Goal: Information Seeking & Learning: Learn about a topic

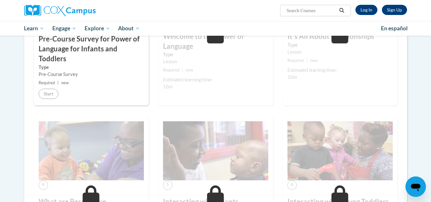
scroll to position [193, 0]
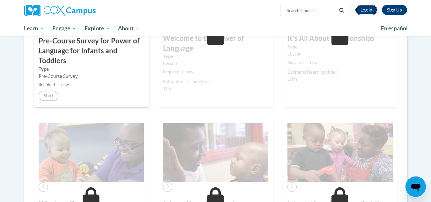
click at [367, 14] on link "Log In" at bounding box center [366, 10] width 22 height 10
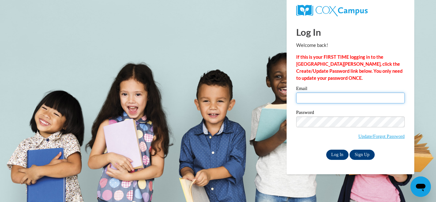
type input "[EMAIL_ADDRESS][DOMAIN_NAME]"
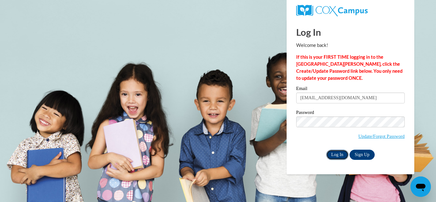
click at [336, 154] on input "Log In" at bounding box center [337, 155] width 22 height 10
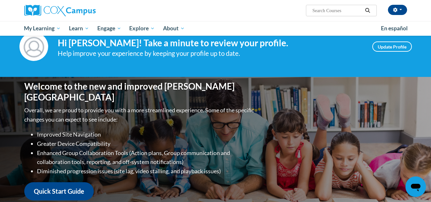
scroll to position [11, 0]
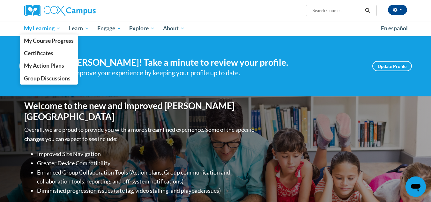
click at [34, 31] on span "My Learning" at bounding box center [42, 29] width 37 height 8
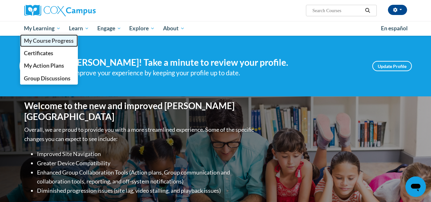
click at [47, 43] on span "My Course Progress" at bounding box center [49, 40] width 50 height 7
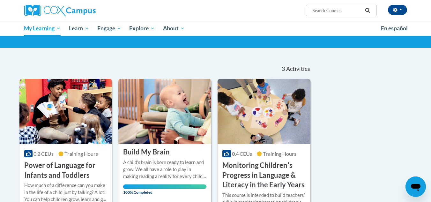
scroll to position [38, 0]
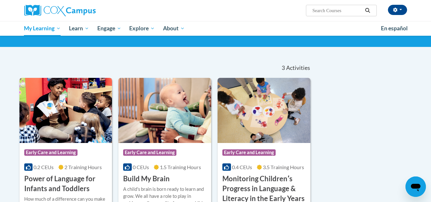
click at [60, 174] on h3 "Power of Language for Infants and Toddlers" at bounding box center [65, 184] width 83 height 20
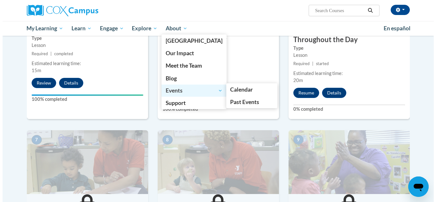
scroll to position [388, 0]
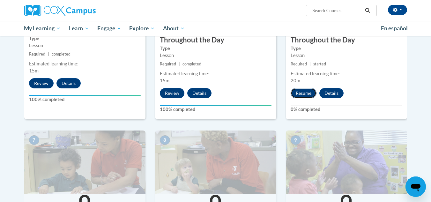
click at [308, 88] on button "Resume" at bounding box center [304, 93] width 26 height 10
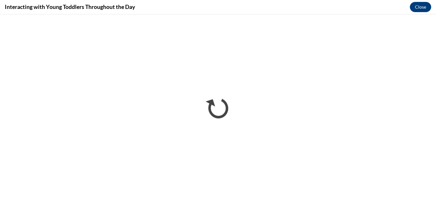
scroll to position [0, 0]
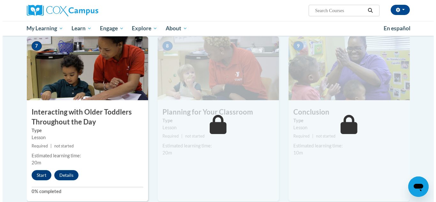
scroll to position [482, 0]
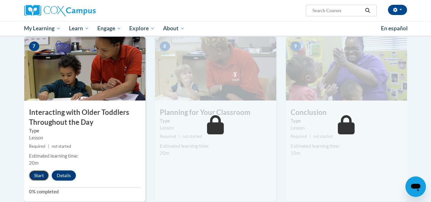
click at [38, 170] on button "Start" at bounding box center [39, 175] width 20 height 10
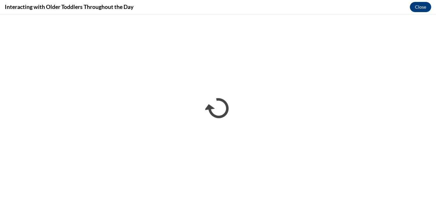
scroll to position [0, 0]
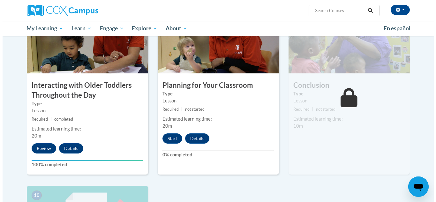
scroll to position [509, 0]
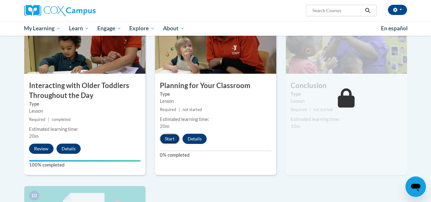
click at [176, 134] on button "Start" at bounding box center [170, 139] width 20 height 10
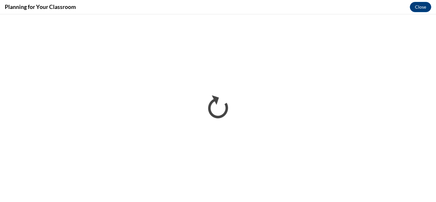
scroll to position [0, 0]
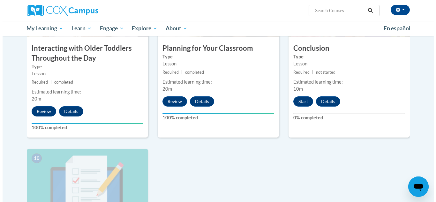
scroll to position [540, 0]
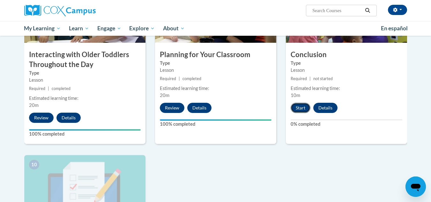
click at [297, 103] on button "Start" at bounding box center [301, 108] width 20 height 10
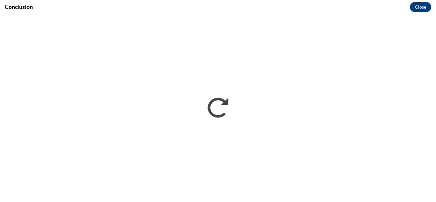
scroll to position [0, 0]
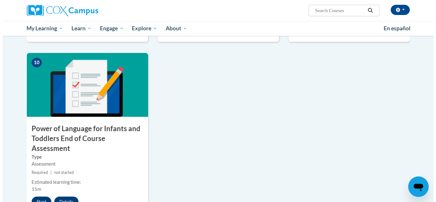
scroll to position [646, 0]
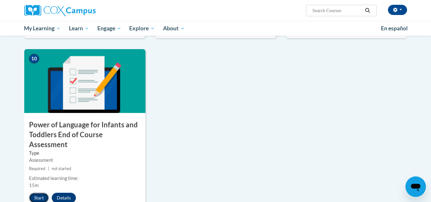
click at [38, 193] on button "Start" at bounding box center [39, 198] width 20 height 10
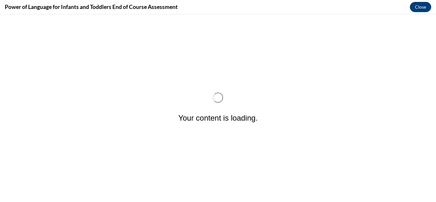
scroll to position [0, 0]
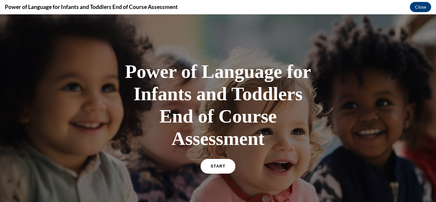
click at [218, 163] on link "START" at bounding box center [217, 166] width 35 height 15
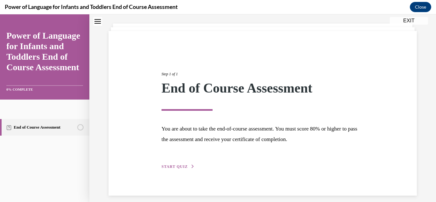
scroll to position [39, 0]
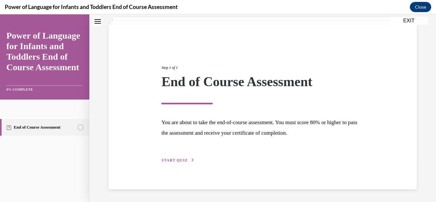
click at [174, 159] on span "START QUIZ" at bounding box center [174, 160] width 26 height 4
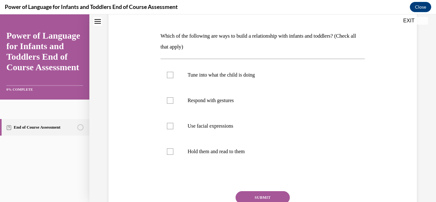
scroll to position [91, 0]
click at [220, 87] on label "Respond with gestures" at bounding box center [262, 100] width 205 height 26
click at [173, 97] on input "Respond with gestures" at bounding box center [170, 100] width 6 height 6
checkbox input "true"
click at [223, 78] on label "Tune into what the child is doing" at bounding box center [262, 75] width 205 height 26
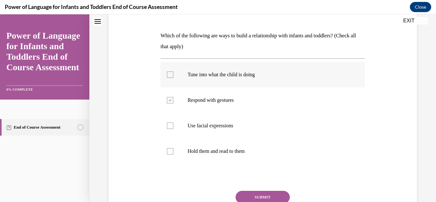
click at [173, 78] on input "Tune into what the child is doing" at bounding box center [170, 74] width 6 height 6
checkbox input "true"
click at [221, 128] on p "Use facial expressions" at bounding box center [268, 126] width 161 height 6
click at [173, 128] on input "Use facial expressions" at bounding box center [170, 126] width 6 height 6
checkbox input "true"
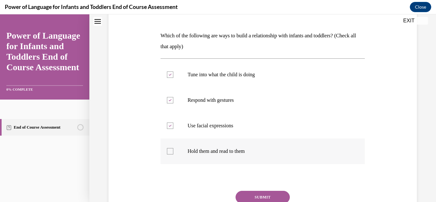
click at [221, 147] on label "Hold them and read to them" at bounding box center [262, 151] width 205 height 26
click at [173, 148] on input "Hold them and read to them" at bounding box center [170, 151] width 6 height 6
checkbox input "true"
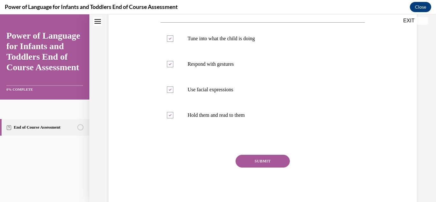
click at [248, 158] on button "SUBMIT" at bounding box center [262, 161] width 54 height 13
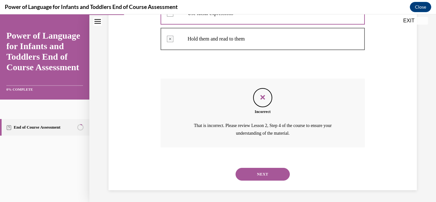
scroll to position [205, 0]
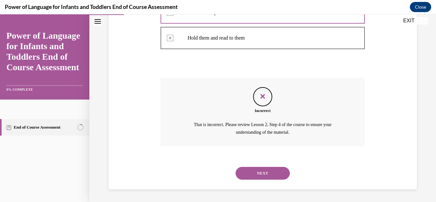
click at [253, 171] on button "NEXT" at bounding box center [262, 173] width 54 height 13
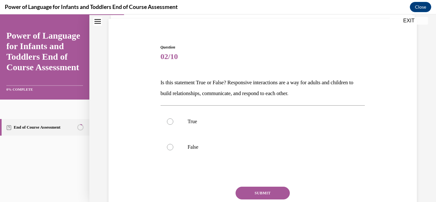
scroll to position [45, 0]
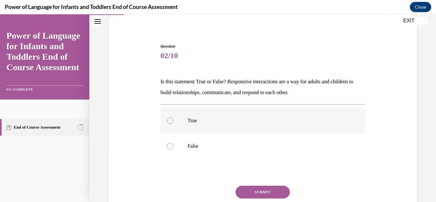
click at [242, 113] on label "True" at bounding box center [262, 121] width 205 height 26
click at [173, 117] on input "True" at bounding box center [170, 120] width 6 height 6
radio input "true"
click at [246, 190] on button "SUBMIT" at bounding box center [262, 192] width 54 height 13
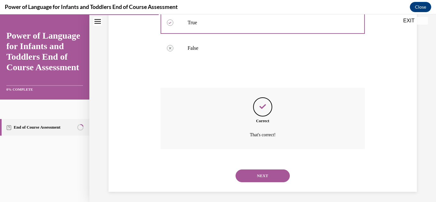
scroll to position [146, 0]
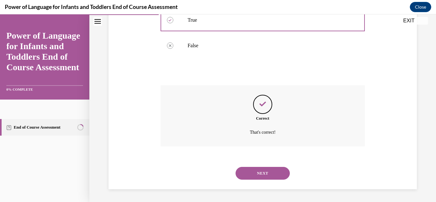
click at [257, 171] on button "NEXT" at bounding box center [262, 173] width 54 height 13
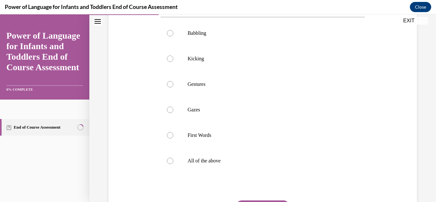
scroll to position [122, 0]
click at [211, 164] on p "All of the above" at bounding box center [268, 160] width 161 height 6
click at [173, 164] on input "All of the above" at bounding box center [170, 160] width 6 height 6
radio input "true"
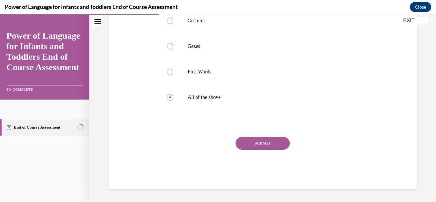
click at [273, 148] on button "SUBMIT" at bounding box center [262, 143] width 54 height 13
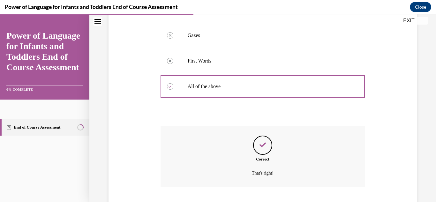
scroll to position [248, 0]
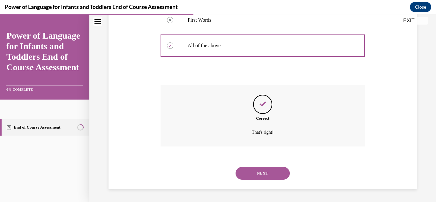
click at [253, 171] on button "NEXT" at bounding box center [262, 173] width 54 height 13
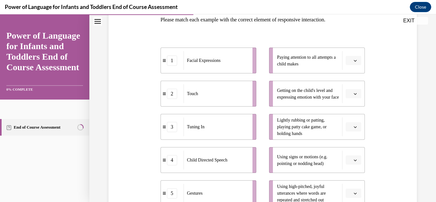
scroll to position [108, 0]
click at [353, 60] on span "button" at bounding box center [355, 60] width 4 height 4
click at [348, 112] on div "3" at bounding box center [349, 112] width 16 height 13
click at [354, 126] on icon "button" at bounding box center [355, 126] width 3 height 3
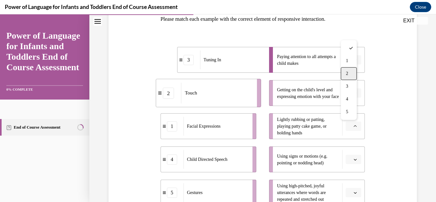
click at [350, 72] on div "2" at bounding box center [349, 73] width 16 height 13
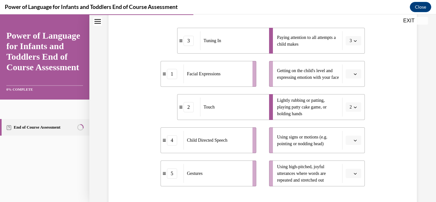
scroll to position [127, 0]
click at [346, 80] on li "Getting on the child's level and expressing emotion with your face" at bounding box center [317, 74] width 96 height 26
click at [348, 76] on button "button" at bounding box center [354, 74] width 16 height 10
click at [345, 99] on div "1" at bounding box center [349, 100] width 16 height 13
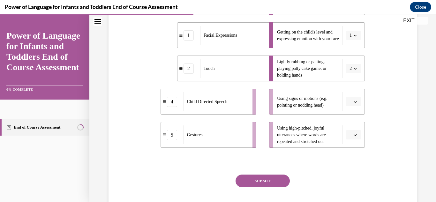
scroll to position [166, 0]
click at [355, 132] on button "button" at bounding box center [354, 135] width 16 height 10
click at [347, 105] on span "4" at bounding box center [347, 107] width 2 height 5
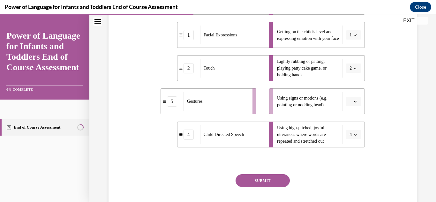
click at [350, 105] on button "button" at bounding box center [354, 102] width 16 height 10
click at [352, 174] on div "5" at bounding box center [349, 179] width 16 height 13
click at [286, 182] on button "SUBMIT" at bounding box center [262, 180] width 54 height 13
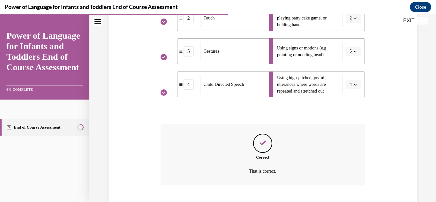
scroll to position [255, 0]
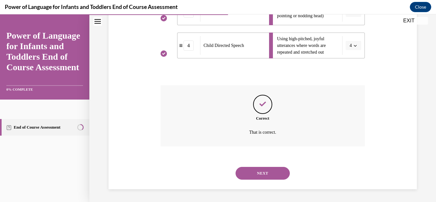
click at [267, 168] on button "NEXT" at bounding box center [262, 173] width 54 height 13
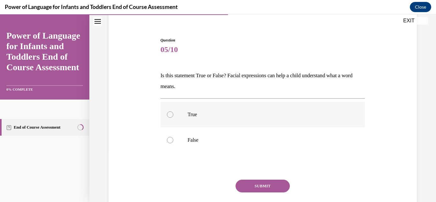
scroll to position [52, 0]
click at [245, 109] on label "True" at bounding box center [262, 114] width 205 height 26
click at [173, 111] on input "True" at bounding box center [170, 114] width 6 height 6
radio input "true"
click at [256, 180] on button "SUBMIT" at bounding box center [262, 185] width 54 height 13
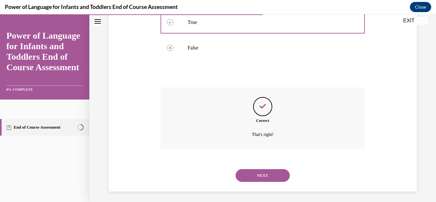
scroll to position [146, 0]
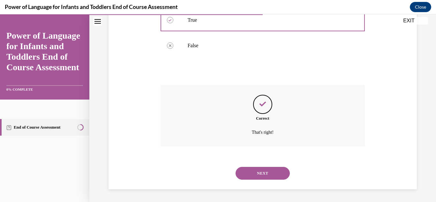
click at [256, 168] on button "NEXT" at bounding box center [262, 173] width 54 height 13
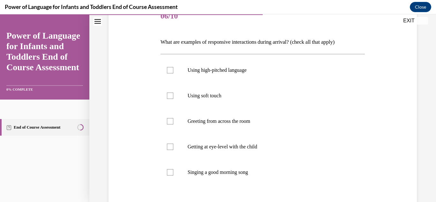
scroll to position [86, 0]
click at [235, 67] on p "Using high-pitched language" at bounding box center [268, 69] width 161 height 6
click at [173, 67] on input "Using high-pitched language" at bounding box center [170, 69] width 6 height 6
checkbox input "true"
click at [225, 102] on label "Using soft touch" at bounding box center [262, 95] width 205 height 26
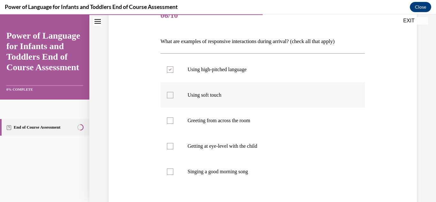
click at [173, 98] on input "Using soft touch" at bounding box center [170, 95] width 6 height 6
checkbox input "true"
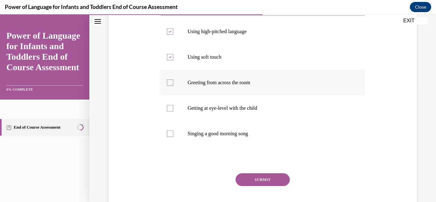
scroll to position [124, 0]
click at [238, 99] on label "Getting at eye-level with the child" at bounding box center [262, 108] width 205 height 26
click at [173, 105] on input "Getting at eye-level with the child" at bounding box center [170, 108] width 6 height 6
checkbox input "true"
click at [235, 129] on label "Singing a good morning song" at bounding box center [262, 134] width 205 height 26
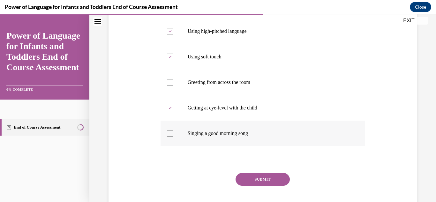
click at [173, 130] on input "Singing a good morning song" at bounding box center [170, 133] width 6 height 6
checkbox input "true"
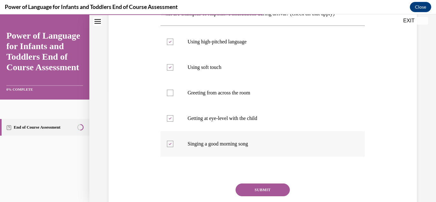
scroll to position [120, 0]
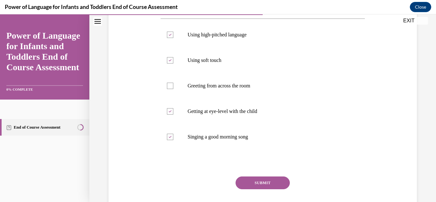
drag, startPoint x: 246, startPoint y: 175, endPoint x: 244, endPoint y: 180, distance: 4.9
click at [244, 180] on div "Question 06/10 What are examples of responsive interactions during arrival? (ch…" at bounding box center [262, 98] width 205 height 260
click at [244, 180] on button "SUBMIT" at bounding box center [262, 182] width 54 height 13
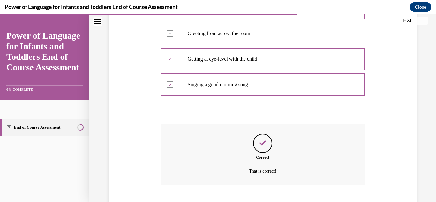
scroll to position [212, 0]
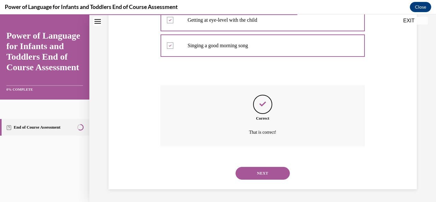
click at [244, 180] on div "NEXT" at bounding box center [262, 173] width 205 height 26
click at [247, 175] on button "NEXT" at bounding box center [262, 173] width 54 height 13
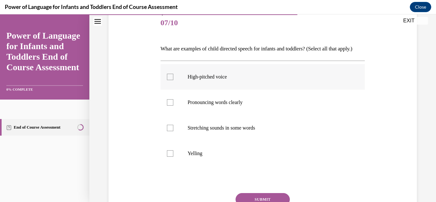
scroll to position [78, 0]
click at [242, 89] on label "High-pitched voice" at bounding box center [262, 77] width 205 height 26
click at [173, 80] on input "High-pitched voice" at bounding box center [170, 76] width 6 height 6
checkbox input "true"
click at [236, 105] on p "Pronouncing words clearly" at bounding box center [268, 102] width 161 height 6
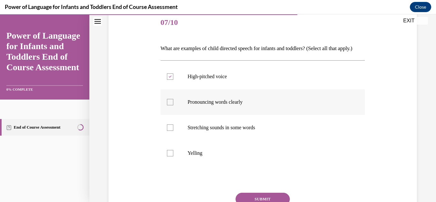
click at [173, 105] on input "Pronouncing words clearly" at bounding box center [170, 102] width 6 height 6
checkbox input "true"
click at [231, 131] on p "Stretching sounds in some words" at bounding box center [268, 127] width 161 height 6
click at [173, 131] on input "Stretching sounds in some words" at bounding box center [170, 127] width 6 height 6
checkbox input "true"
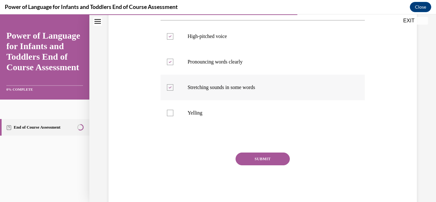
scroll to position [119, 0]
click at [249, 165] on button "SUBMIT" at bounding box center [262, 158] width 54 height 13
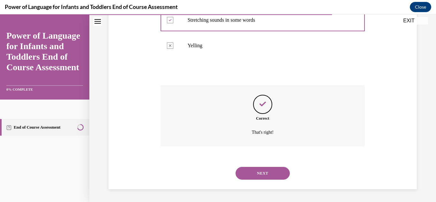
scroll to position [197, 0]
click at [253, 172] on button "NEXT" at bounding box center [262, 173] width 54 height 13
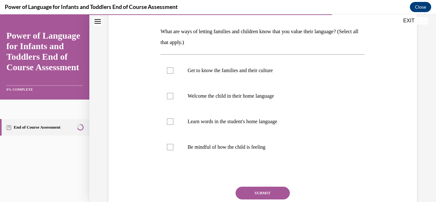
scroll to position [96, 0]
click at [230, 82] on label "Get to know the families and their culture" at bounding box center [262, 70] width 205 height 26
click at [173, 73] on input "Get to know the families and their culture" at bounding box center [170, 70] width 6 height 6
checkbox input "true"
click at [229, 92] on p "Welcome the child in their home language" at bounding box center [268, 95] width 161 height 6
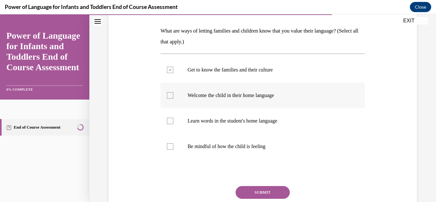
click at [173, 92] on input "Welcome the child in their home language" at bounding box center [170, 95] width 6 height 6
checkbox input "true"
click at [217, 130] on label "Learn words in the student's home language" at bounding box center [262, 121] width 205 height 26
click at [173, 124] on input "Learn words in the student's home language" at bounding box center [170, 121] width 6 height 6
checkbox input "true"
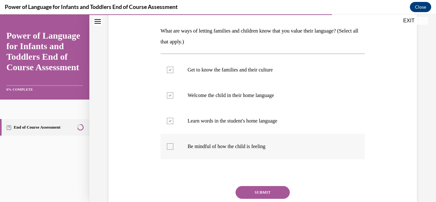
click at [236, 151] on label "Be mindful of how the child is feeling" at bounding box center [262, 147] width 205 height 26
click at [173, 150] on input "Be mindful of how the child is feeling" at bounding box center [170, 146] width 6 height 6
checkbox input "true"
click at [253, 188] on button "SUBMIT" at bounding box center [262, 192] width 54 height 13
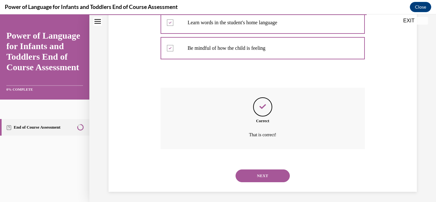
scroll to position [197, 0]
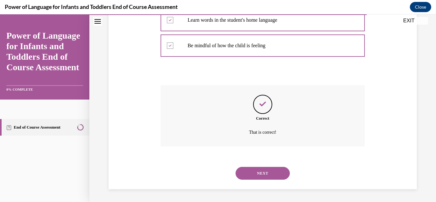
click at [256, 177] on button "NEXT" at bounding box center [262, 173] width 54 height 13
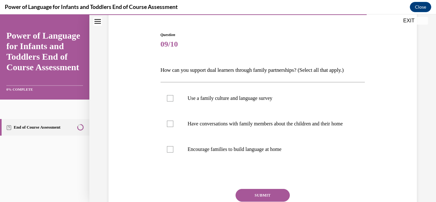
scroll to position [59, 0]
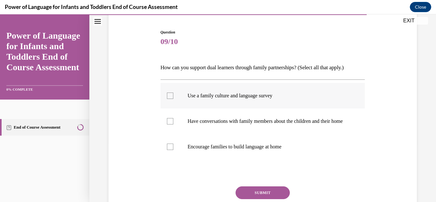
click at [228, 94] on p "Use a family culture and language survey" at bounding box center [268, 96] width 161 height 6
click at [173, 94] on input "Use a family culture and language survey" at bounding box center [170, 96] width 6 height 6
checkbox input "true"
click at [225, 116] on label "Have conversations with family members about the children and their home" at bounding box center [262, 121] width 205 height 26
click at [173, 118] on input "Have conversations with family members about the children and their home" at bounding box center [170, 121] width 6 height 6
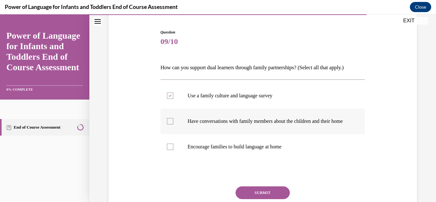
checkbox input "true"
click at [232, 145] on label "Encourage families to build language at home" at bounding box center [262, 147] width 205 height 26
click at [173, 145] on input "Encourage families to build language at home" at bounding box center [170, 147] width 6 height 6
checkbox input "true"
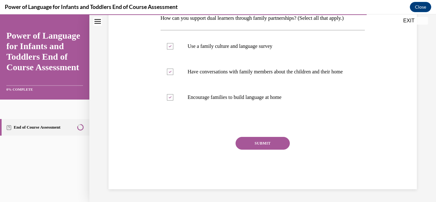
click at [245, 148] on button "SUBMIT" at bounding box center [262, 143] width 54 height 13
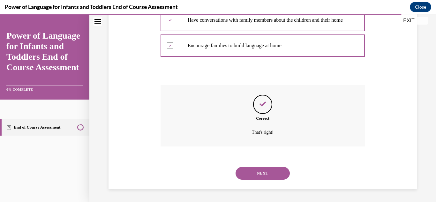
scroll to position [167, 0]
click at [253, 170] on button "NEXT" at bounding box center [262, 173] width 54 height 13
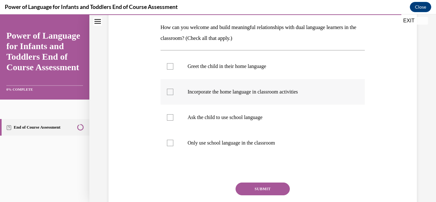
scroll to position [100, 0]
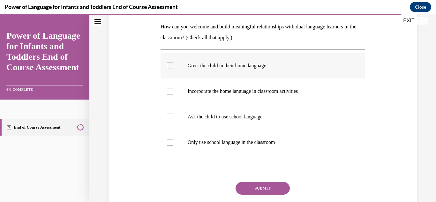
click at [248, 73] on label "Greet the child in their home language" at bounding box center [262, 66] width 205 height 26
click at [173, 69] on input "Greet the child in their home language" at bounding box center [170, 66] width 6 height 6
checkbox input "true"
click at [239, 102] on label "Incorporate the home language in classroom activities" at bounding box center [262, 91] width 205 height 26
click at [173, 94] on input "Incorporate the home language in classroom activities" at bounding box center [170, 91] width 6 height 6
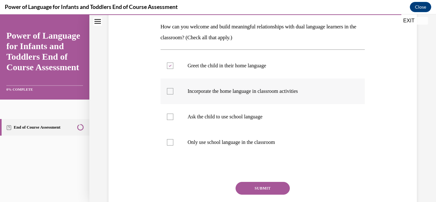
checkbox input "true"
click at [238, 111] on label "Ask the child to use school language" at bounding box center [262, 117] width 205 height 26
click at [173, 114] on input "Ask the child to use school language" at bounding box center [170, 117] width 6 height 6
click at [244, 122] on label "Ask the child to use school language" at bounding box center [262, 117] width 205 height 26
click at [173, 120] on input "Ask the child to use school language" at bounding box center [170, 117] width 6 height 6
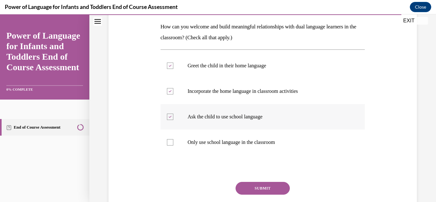
checkbox input "false"
click at [261, 183] on button "SUBMIT" at bounding box center [262, 188] width 54 height 13
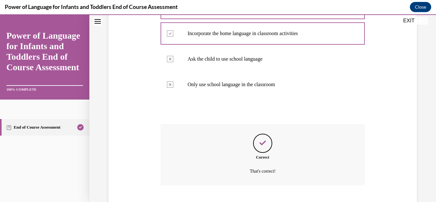
scroll to position [197, 0]
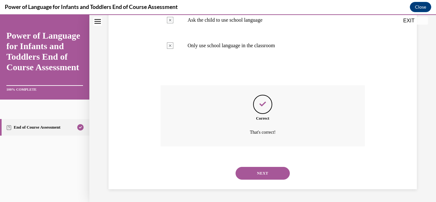
click at [264, 173] on button "NEXT" at bounding box center [262, 173] width 54 height 13
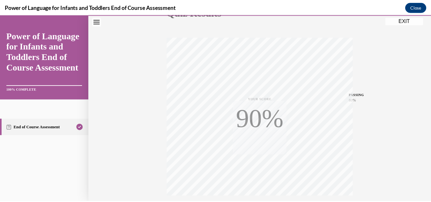
scroll to position [139, 0]
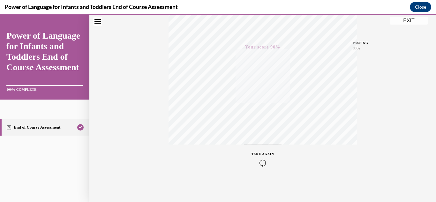
click at [395, 17] on div "Quiz Results PASSING 80% Your score 90% Passed PASSING 80% Your score Your scor…" at bounding box center [262, 48] width 347 height 307
click at [393, 20] on button "EXIT" at bounding box center [409, 21] width 38 height 8
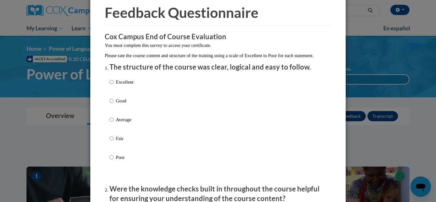
scroll to position [27, 0]
click at [122, 123] on p "Average" at bounding box center [125, 119] width 18 height 7
click at [114, 123] on input "Average" at bounding box center [111, 119] width 4 height 7
radio input "true"
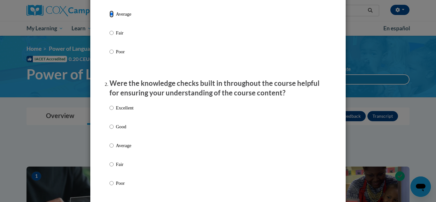
scroll to position [133, 0]
click at [118, 149] on p "Average" at bounding box center [125, 145] width 18 height 7
click at [114, 149] on input "Average" at bounding box center [111, 145] width 4 height 7
radio input "true"
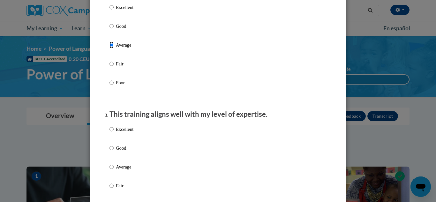
scroll to position [233, 0]
click at [124, 169] on p "Average" at bounding box center [125, 166] width 18 height 7
click at [114, 169] on input "Average" at bounding box center [111, 166] width 4 height 7
radio input "true"
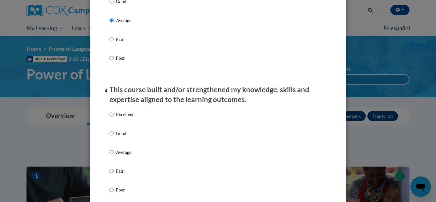
click at [124, 162] on label "Average" at bounding box center [121, 157] width 24 height 17
click at [114, 156] on input "Average" at bounding box center [111, 152] width 4 height 7
radio input "true"
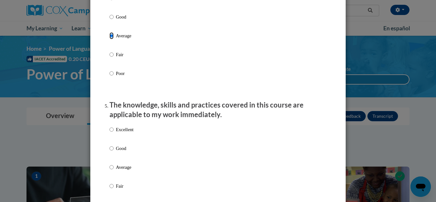
scroll to position [496, 0]
click at [123, 170] on p "Average" at bounding box center [125, 166] width 18 height 7
click at [114, 170] on input "Average" at bounding box center [111, 166] width 4 height 7
radio input "true"
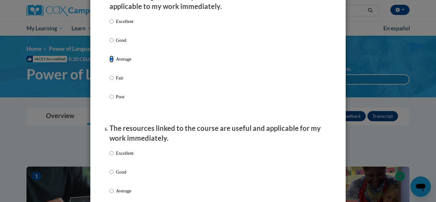
scroll to position [605, 0]
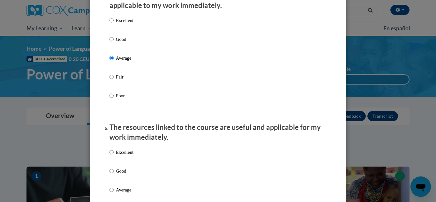
click at [119, 193] on p "Average" at bounding box center [125, 189] width 18 height 7
click at [114, 193] on input "Average" at bounding box center [111, 189] width 4 height 7
radio input "true"
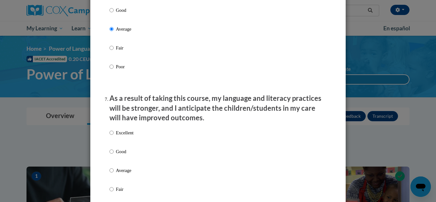
click at [122, 174] on p "Average" at bounding box center [125, 170] width 18 height 7
click at [114, 174] on input "Average" at bounding box center [111, 170] width 4 height 7
radio input "true"
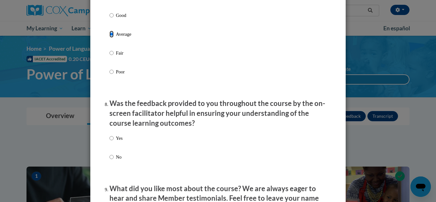
scroll to position [920, 0]
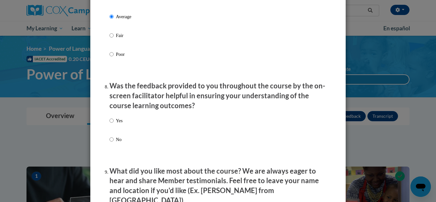
click at [115, 129] on label "Yes" at bounding box center [115, 125] width 13 height 17
click at [114, 124] on input "Yes" at bounding box center [111, 120] width 4 height 7
radio input "true"
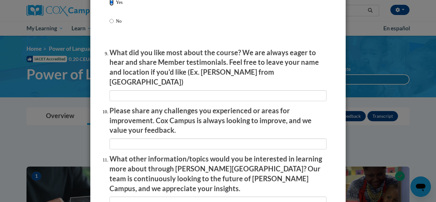
scroll to position [1038, 0]
drag, startPoint x: 131, startPoint y: 84, endPoint x: 128, endPoint y: 90, distance: 6.9
click at [128, 90] on li "What did you like most about the course? We are always eager to hear and share …" at bounding box center [217, 74] width 217 height 53
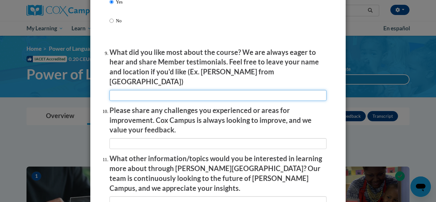
click at [128, 90] on input "textbox" at bounding box center [217, 95] width 217 height 11
type input "n/a"
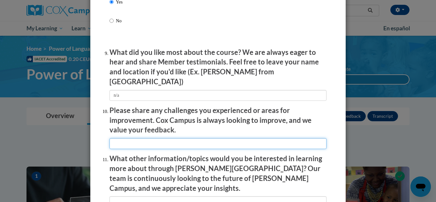
click at [138, 140] on input "textbox" at bounding box center [217, 143] width 217 height 11
type input "n/a"
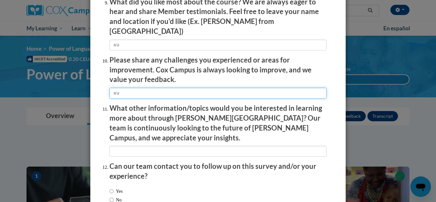
scroll to position [1090, 0]
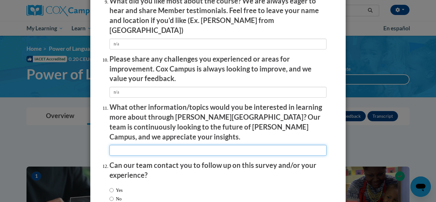
drag, startPoint x: 143, startPoint y: 139, endPoint x: 148, endPoint y: 160, distance: 21.5
type input "n/a"
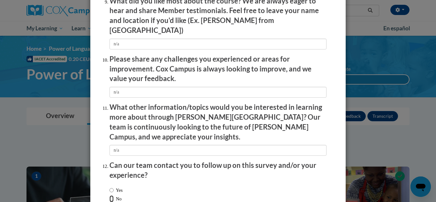
click at [109, 195] on input "No" at bounding box center [111, 198] width 4 height 7
radio input "true"
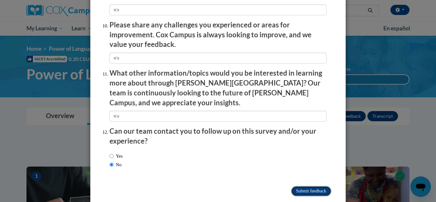
click at [317, 186] on input "Submit feedback" at bounding box center [311, 191] width 40 height 10
